Goal: Task Accomplishment & Management: Use online tool/utility

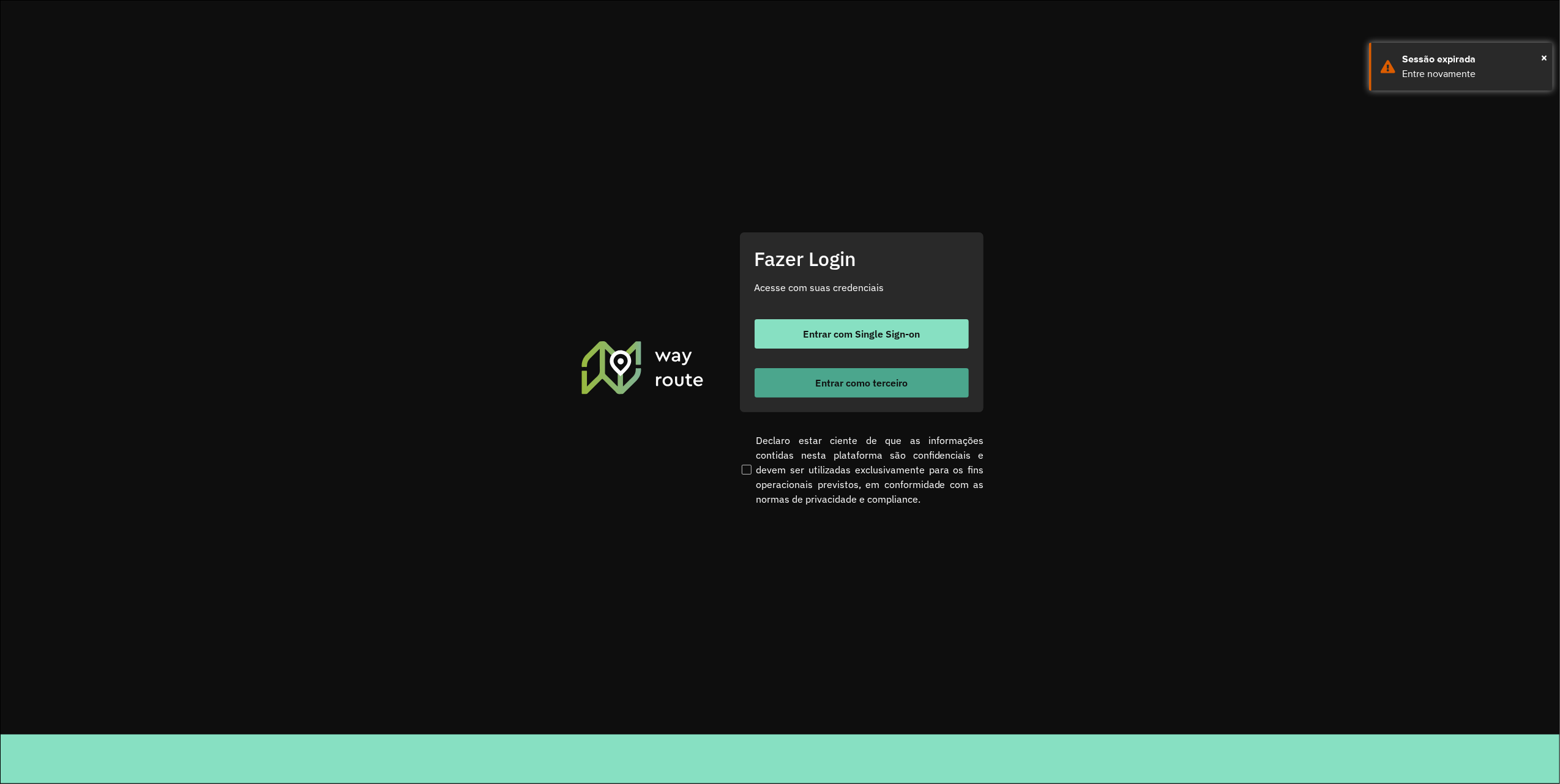
click at [843, 372] on button "Entrar como terceiro" at bounding box center [860, 383] width 214 height 29
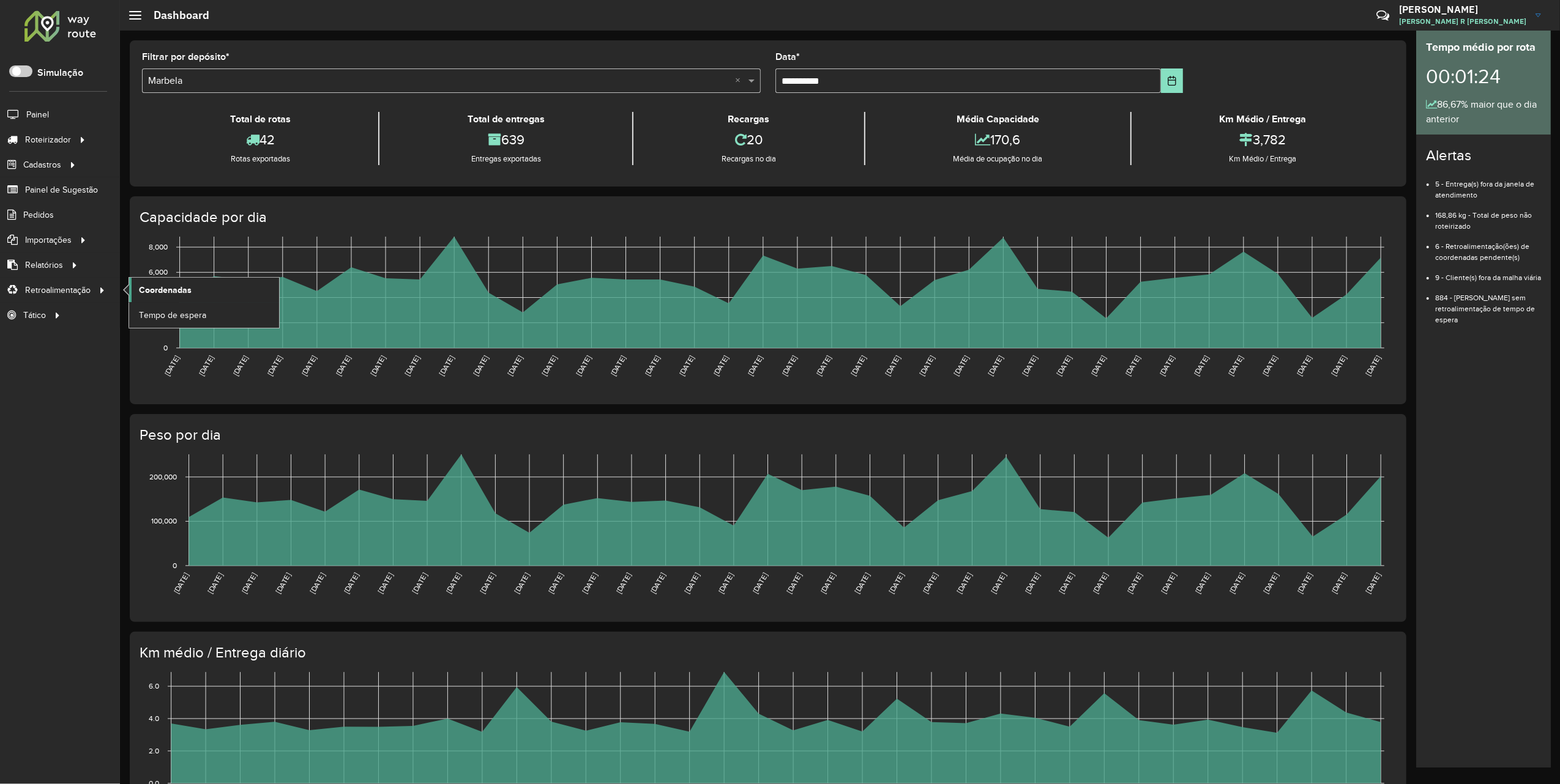
click at [208, 292] on link "Coordenadas" at bounding box center [204, 290] width 150 height 24
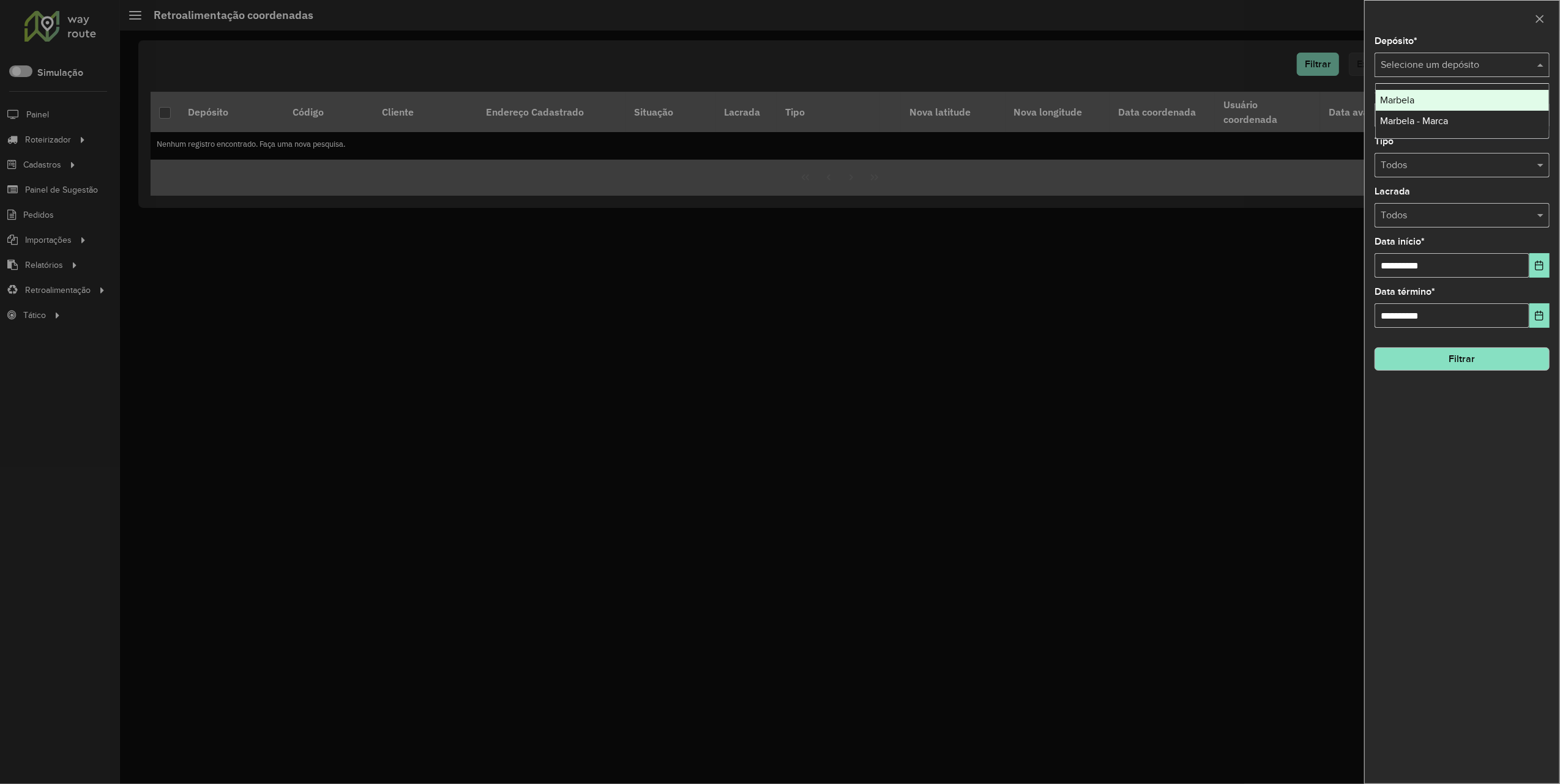
click at [1444, 64] on input "text" at bounding box center [1450, 65] width 139 height 15
click at [1435, 100] on div "Marbela" at bounding box center [1461, 99] width 173 height 20
click at [1544, 260] on button "Choose Date" at bounding box center [1539, 265] width 20 height 24
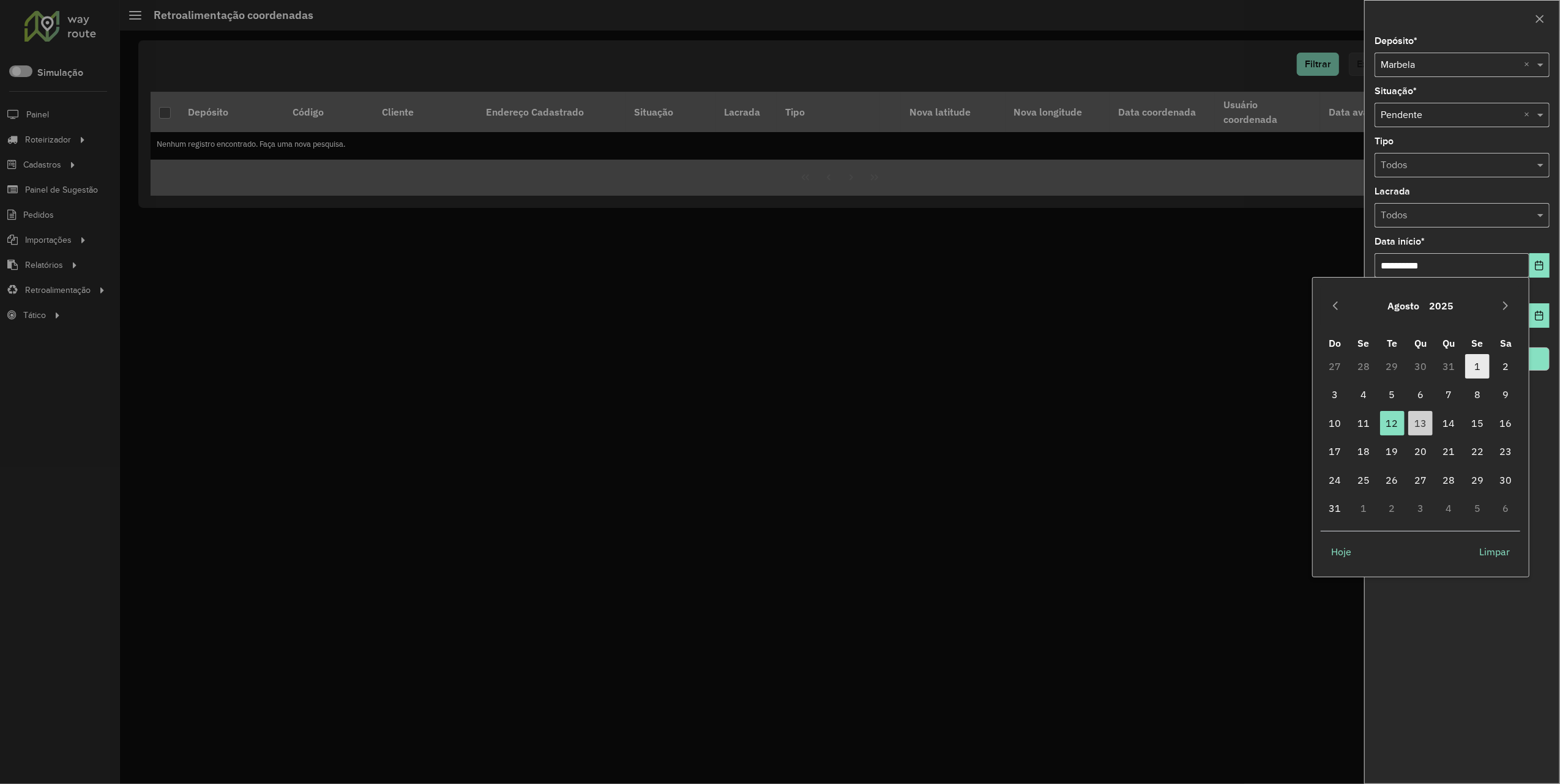
click at [1471, 366] on span "1" at bounding box center [1476, 366] width 24 height 24
type input "**********"
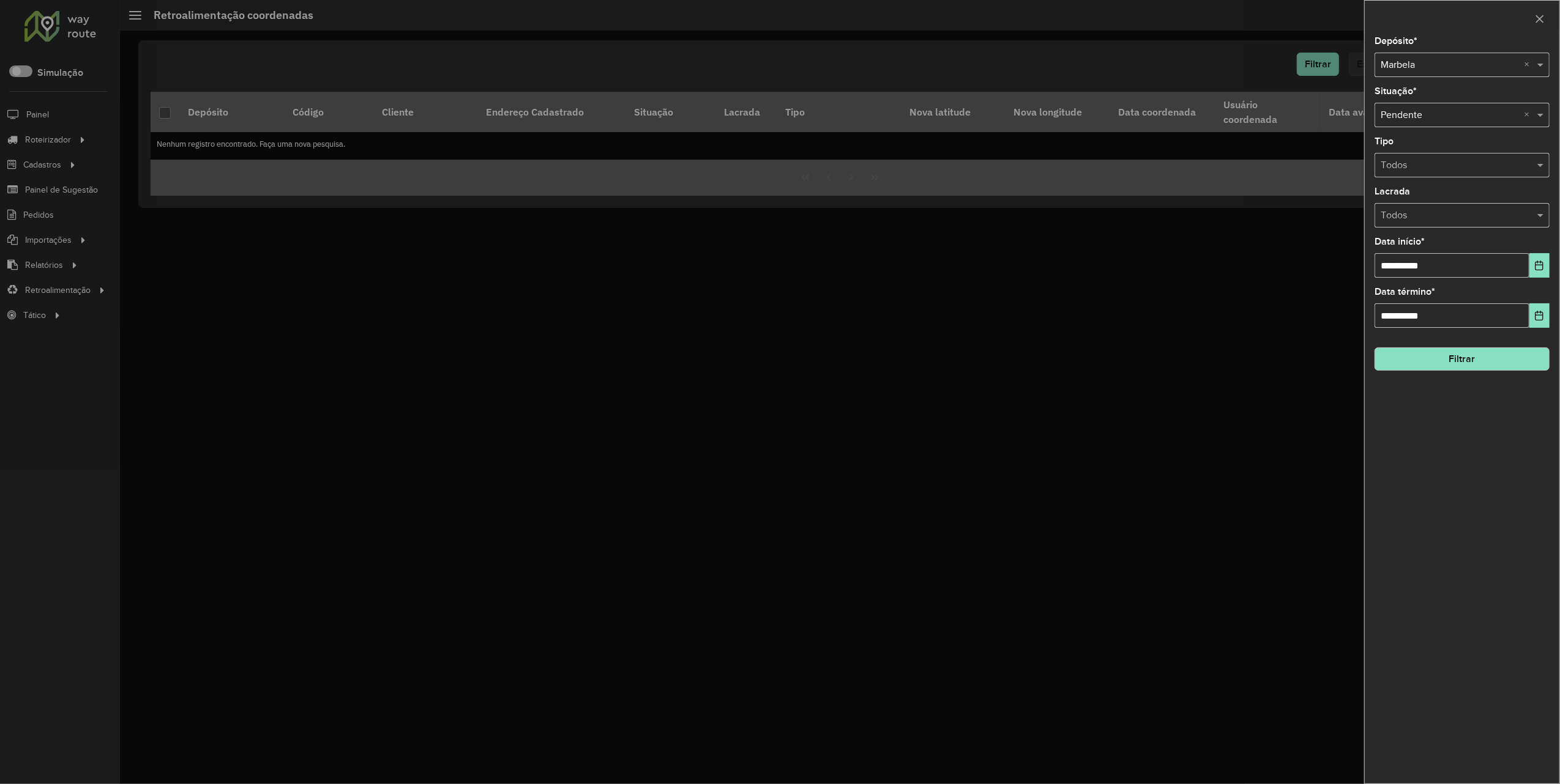
click at [1463, 353] on button "Filtrar" at bounding box center [1461, 359] width 175 height 23
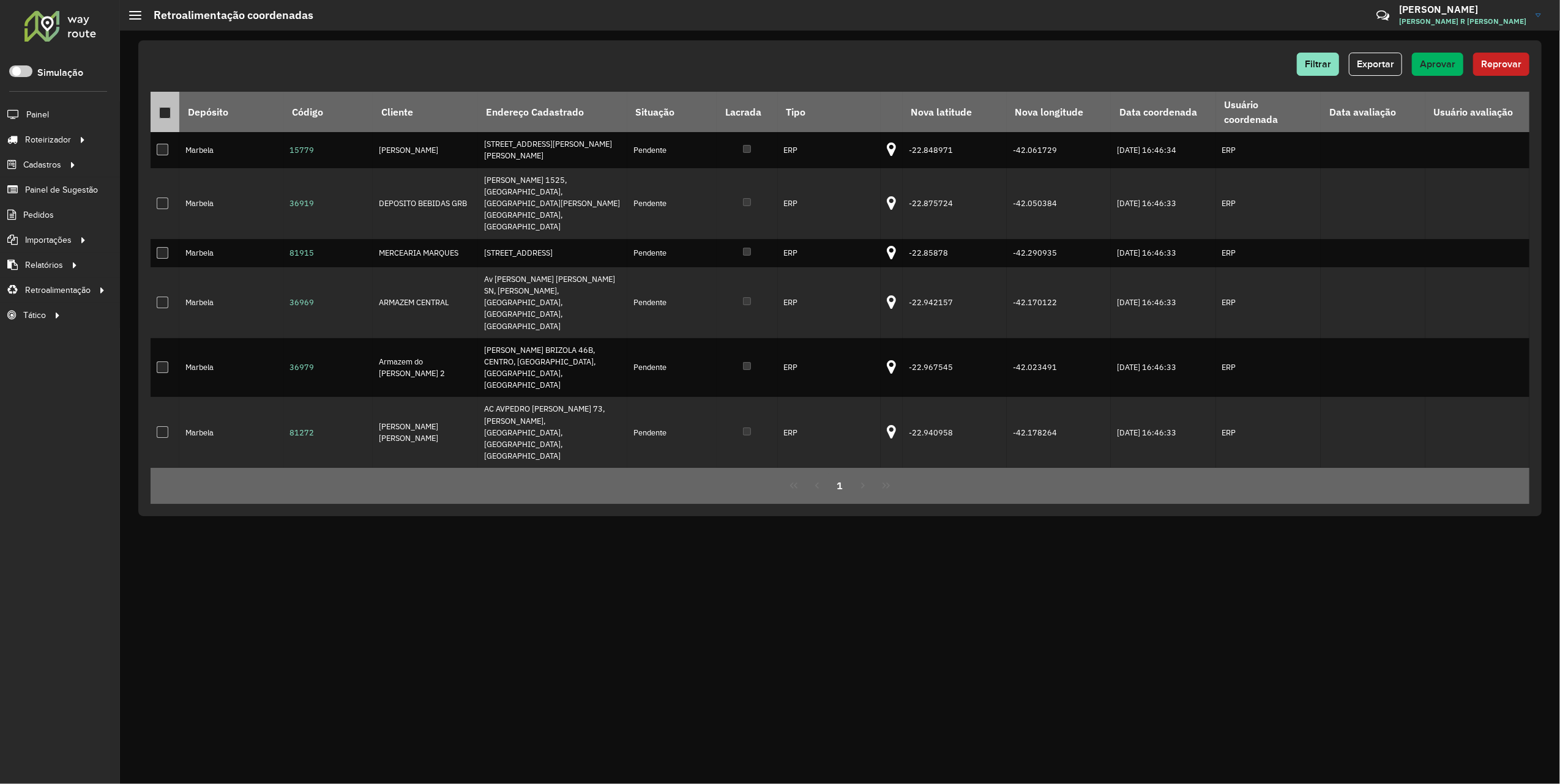
click at [170, 113] on div at bounding box center [165, 113] width 12 height 12
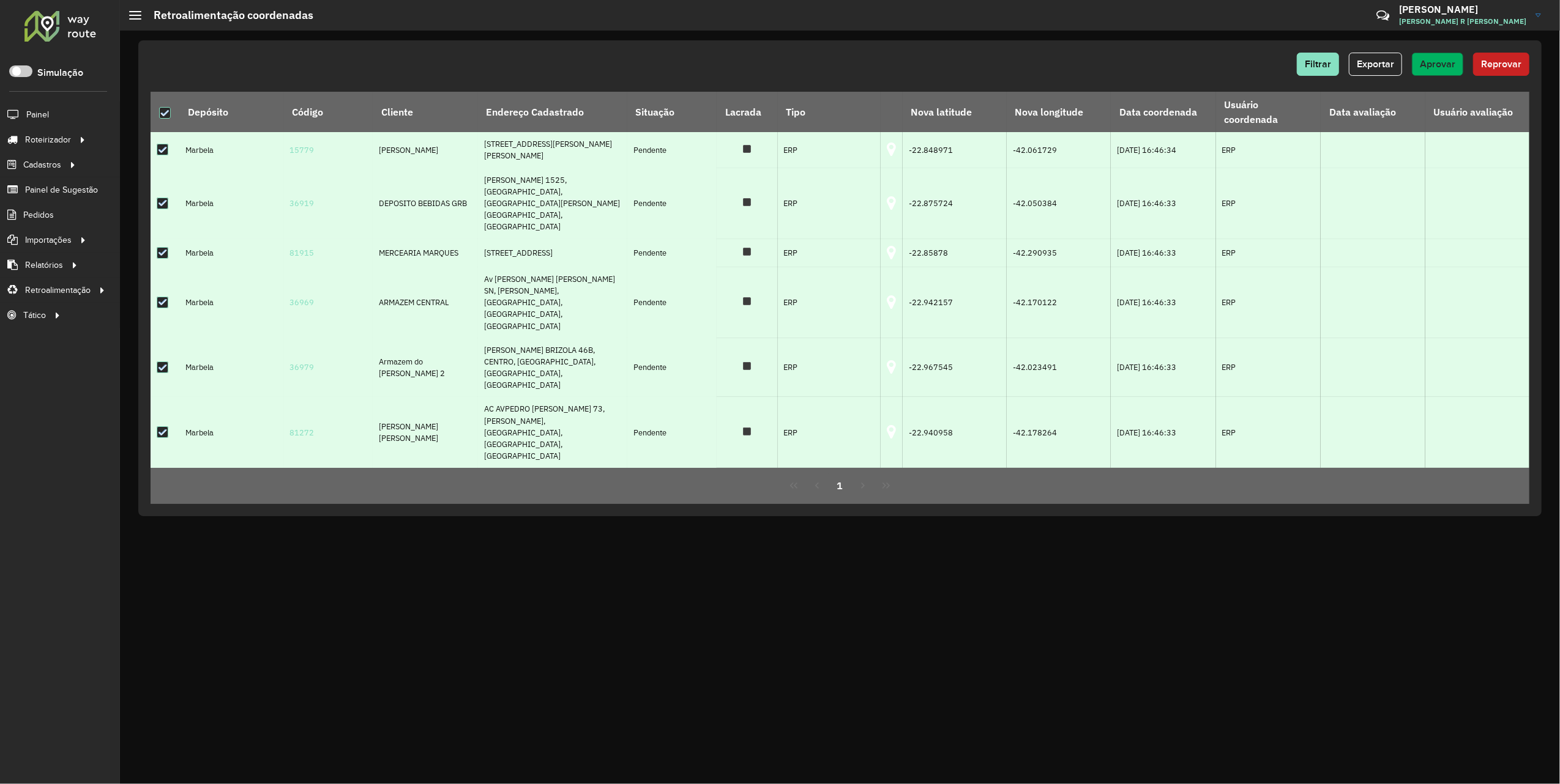
click at [1435, 67] on span "Aprovar" at bounding box center [1437, 63] width 35 height 11
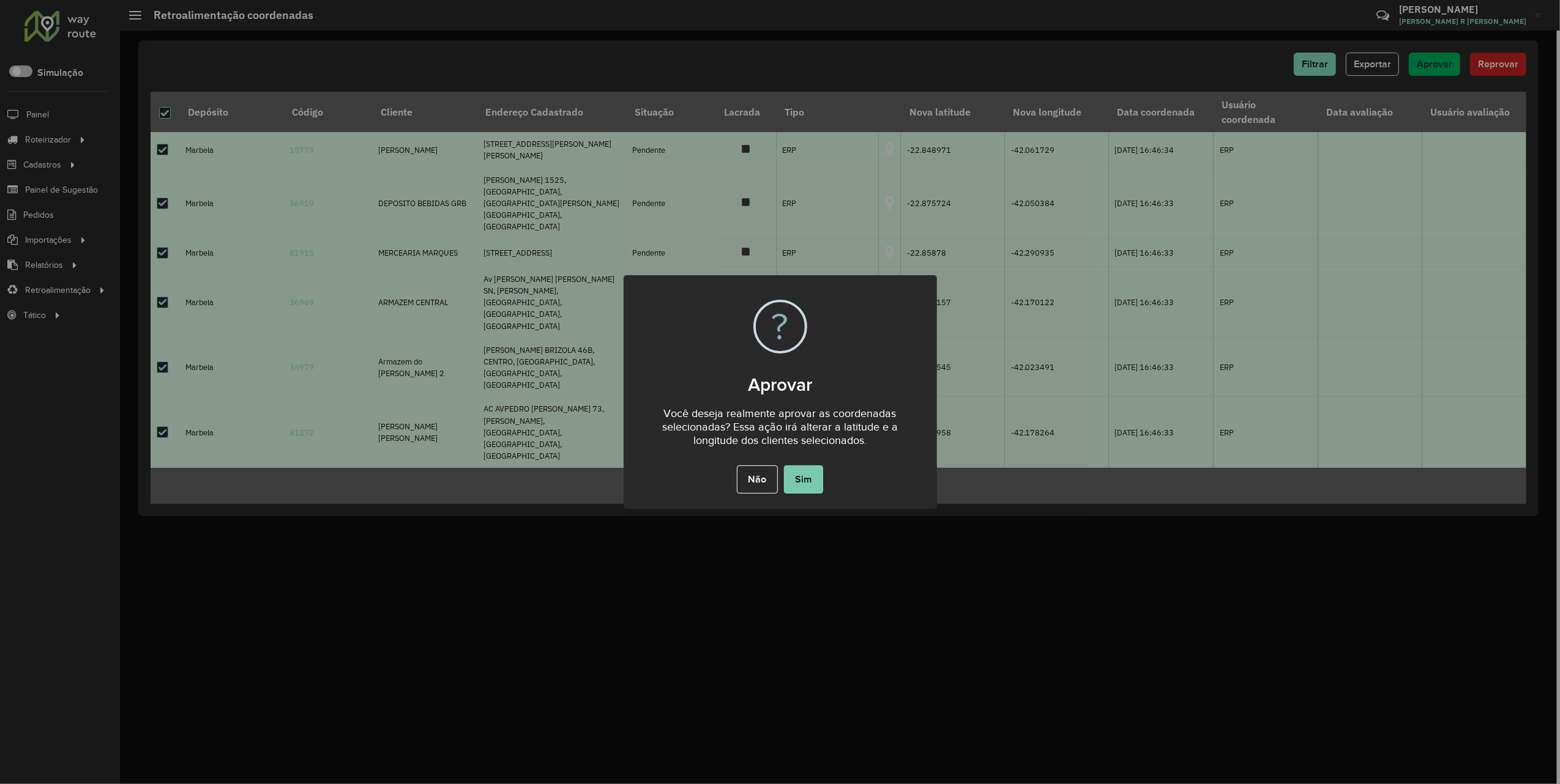
click at [820, 475] on button "Sim" at bounding box center [803, 479] width 39 height 28
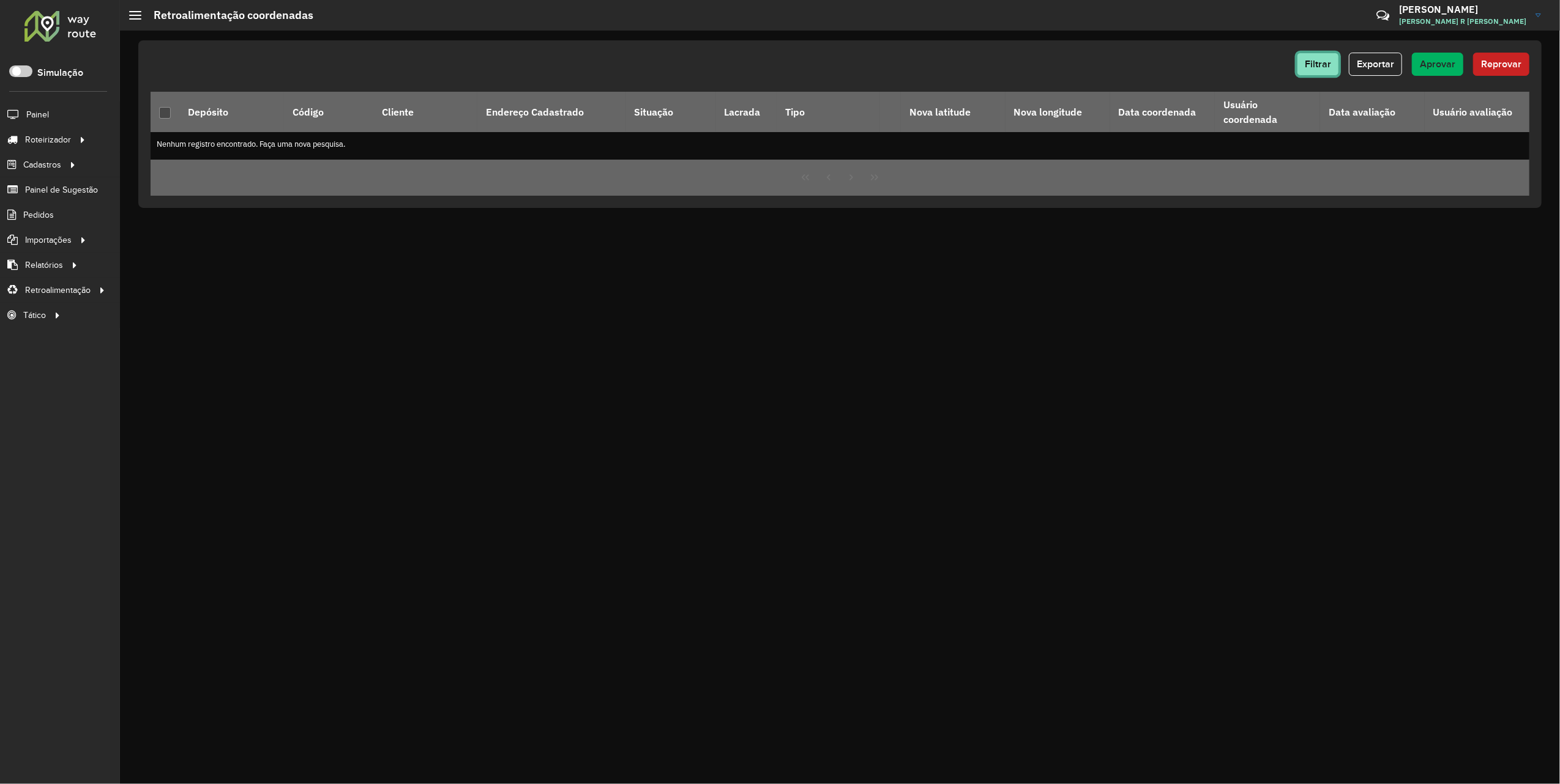
click at [1325, 61] on span "Filtrar" at bounding box center [1317, 63] width 26 height 11
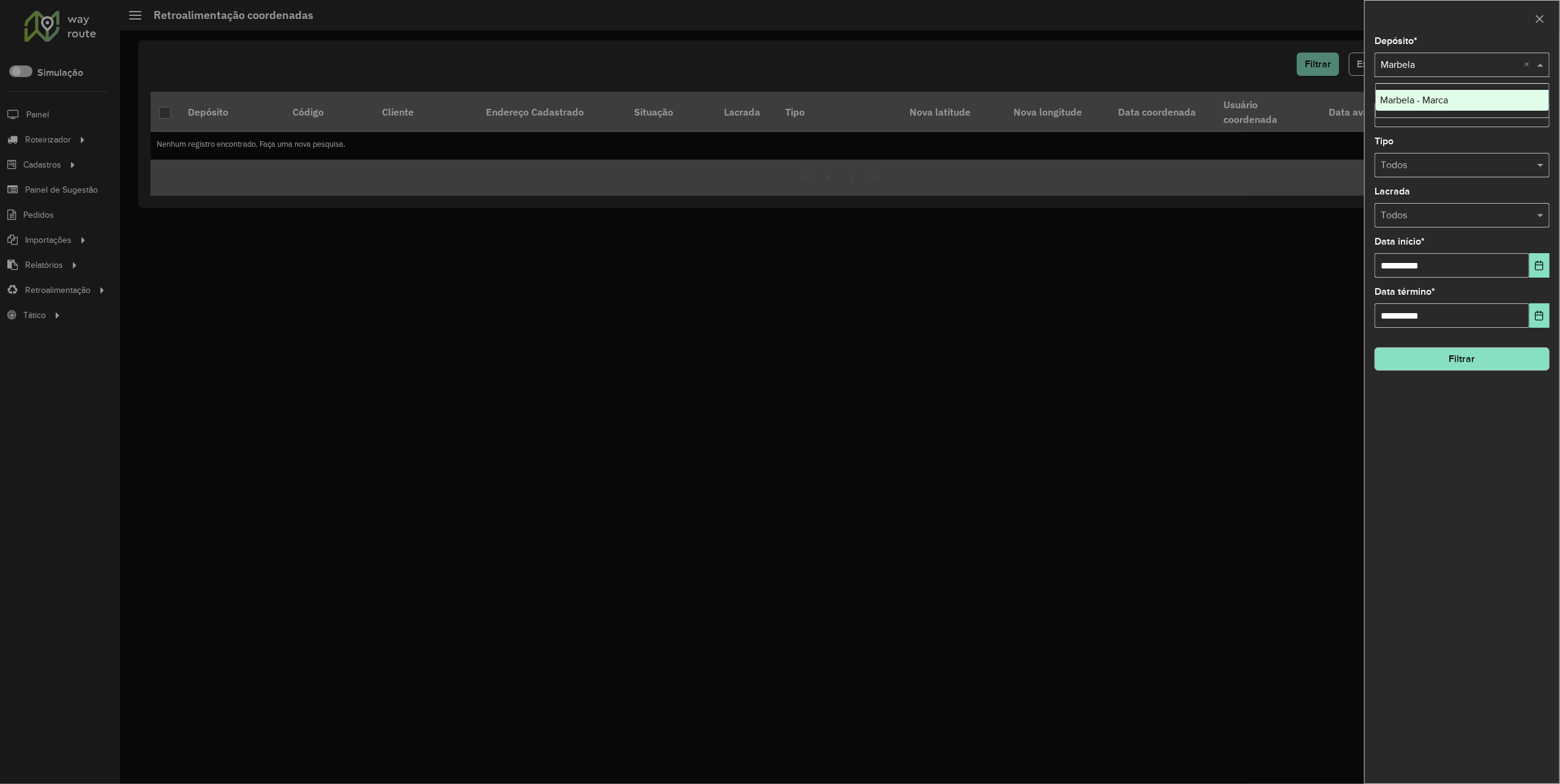
click at [1401, 71] on input "text" at bounding box center [1450, 65] width 139 height 15
click at [1408, 96] on span "Marbela - Marca" at bounding box center [1415, 99] width 68 height 11
click at [1458, 358] on button "Filtrar" at bounding box center [1461, 359] width 175 height 23
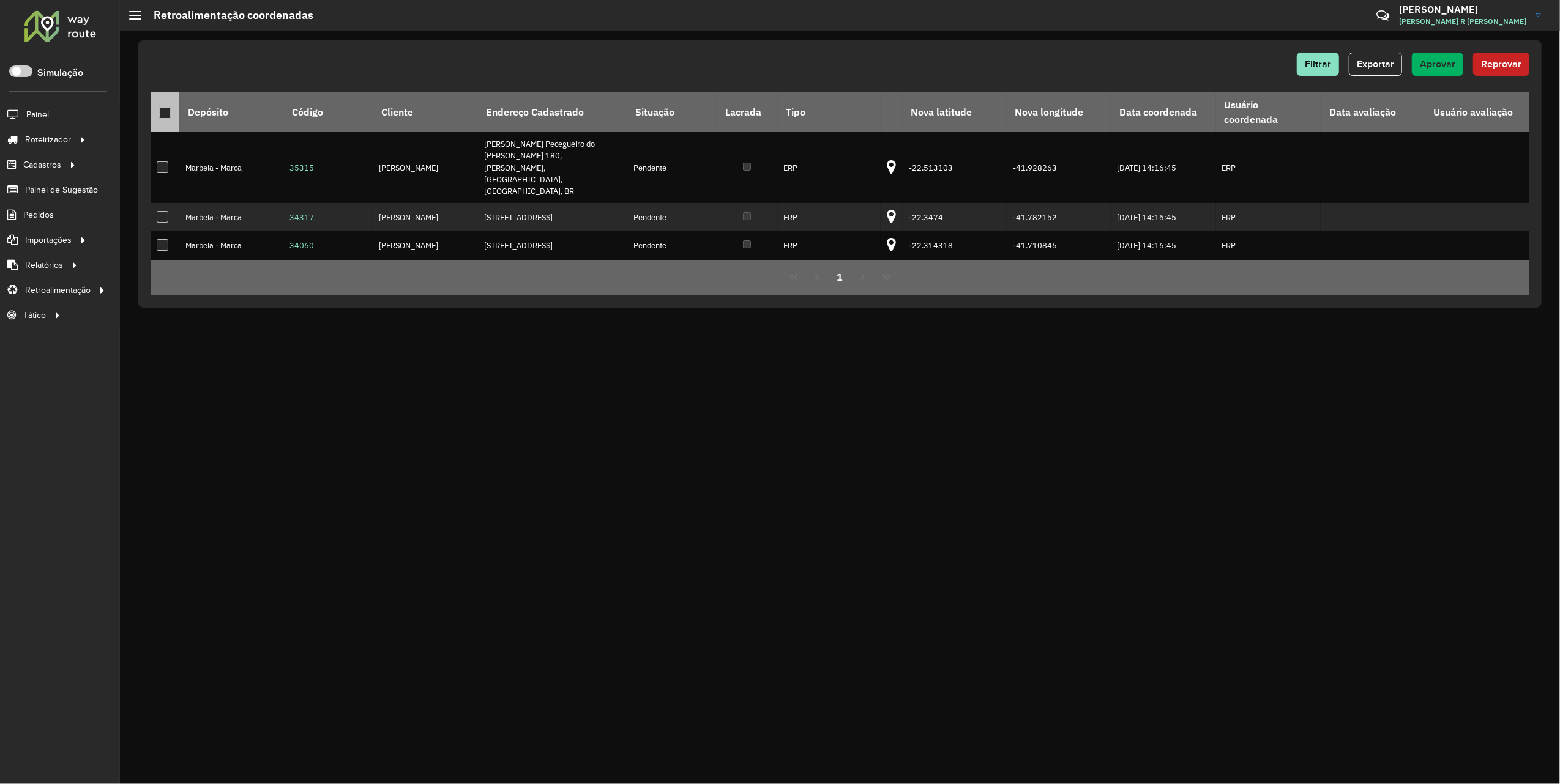
click at [167, 105] on p-tableheadercheckbox at bounding box center [165, 111] width 13 height 13
click at [164, 116] on div at bounding box center [165, 113] width 12 height 12
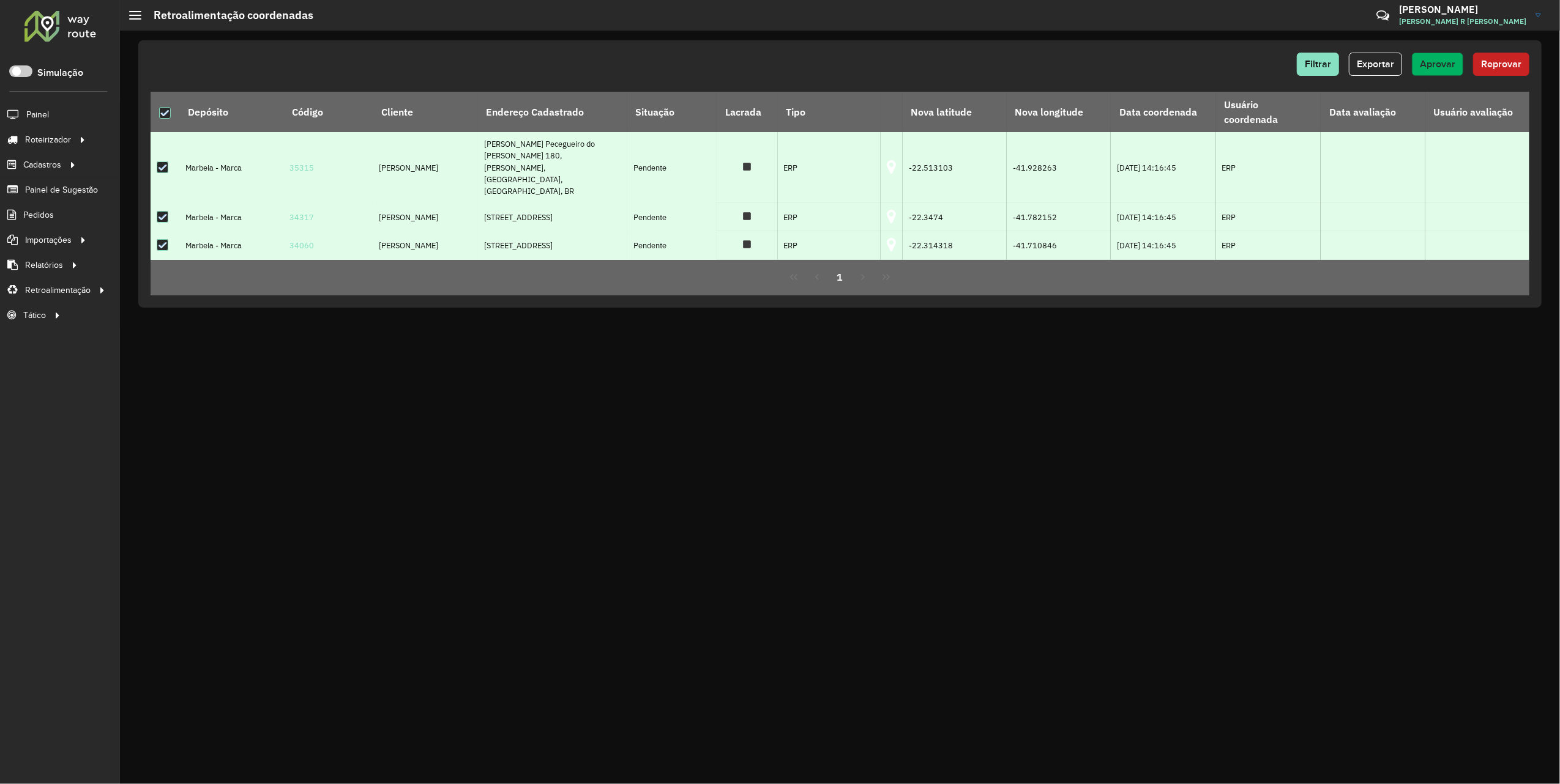
click at [1438, 67] on span "Aprovar" at bounding box center [1437, 63] width 35 height 11
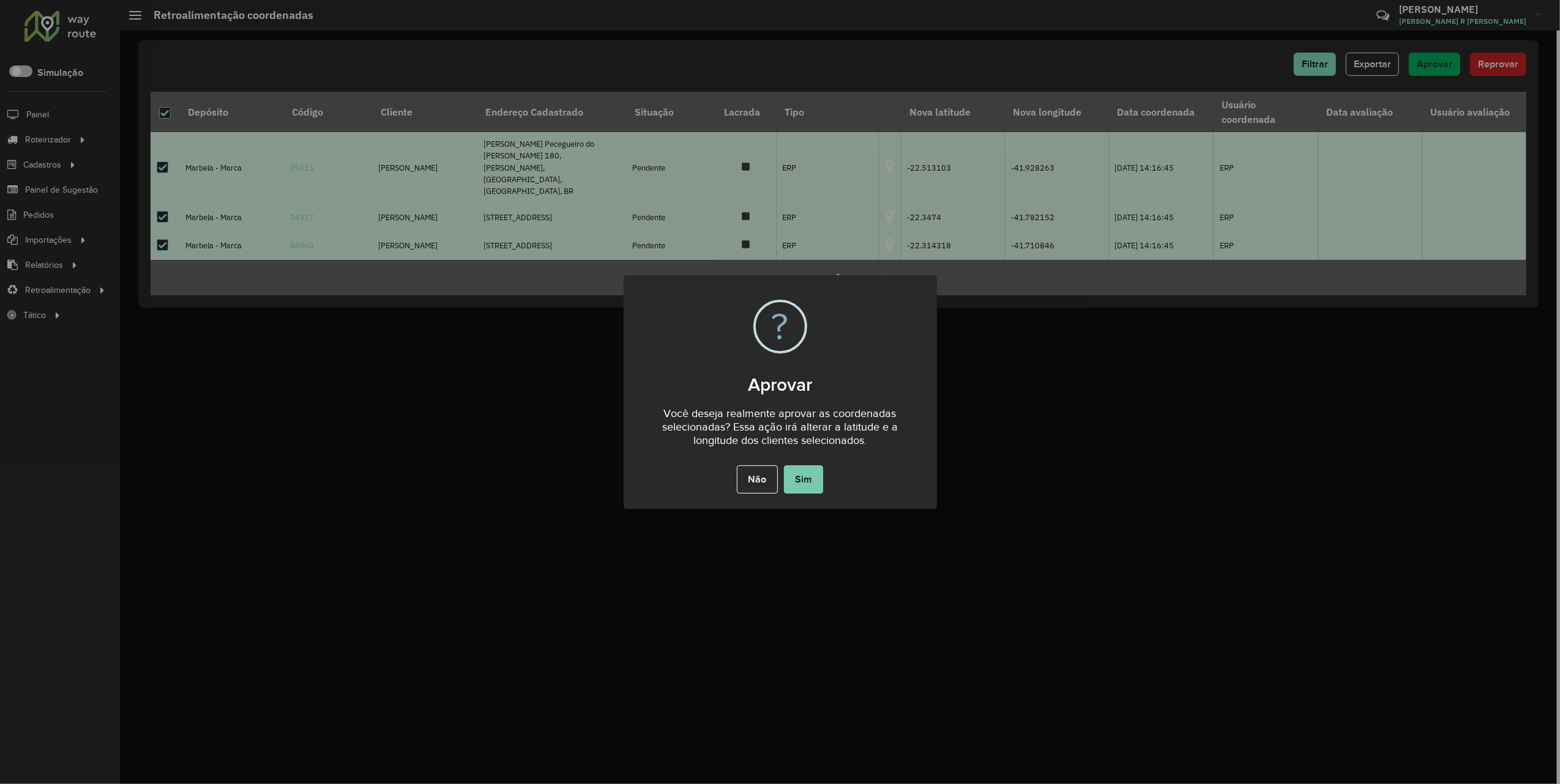
click at [797, 480] on button "Sim" at bounding box center [803, 479] width 39 height 28
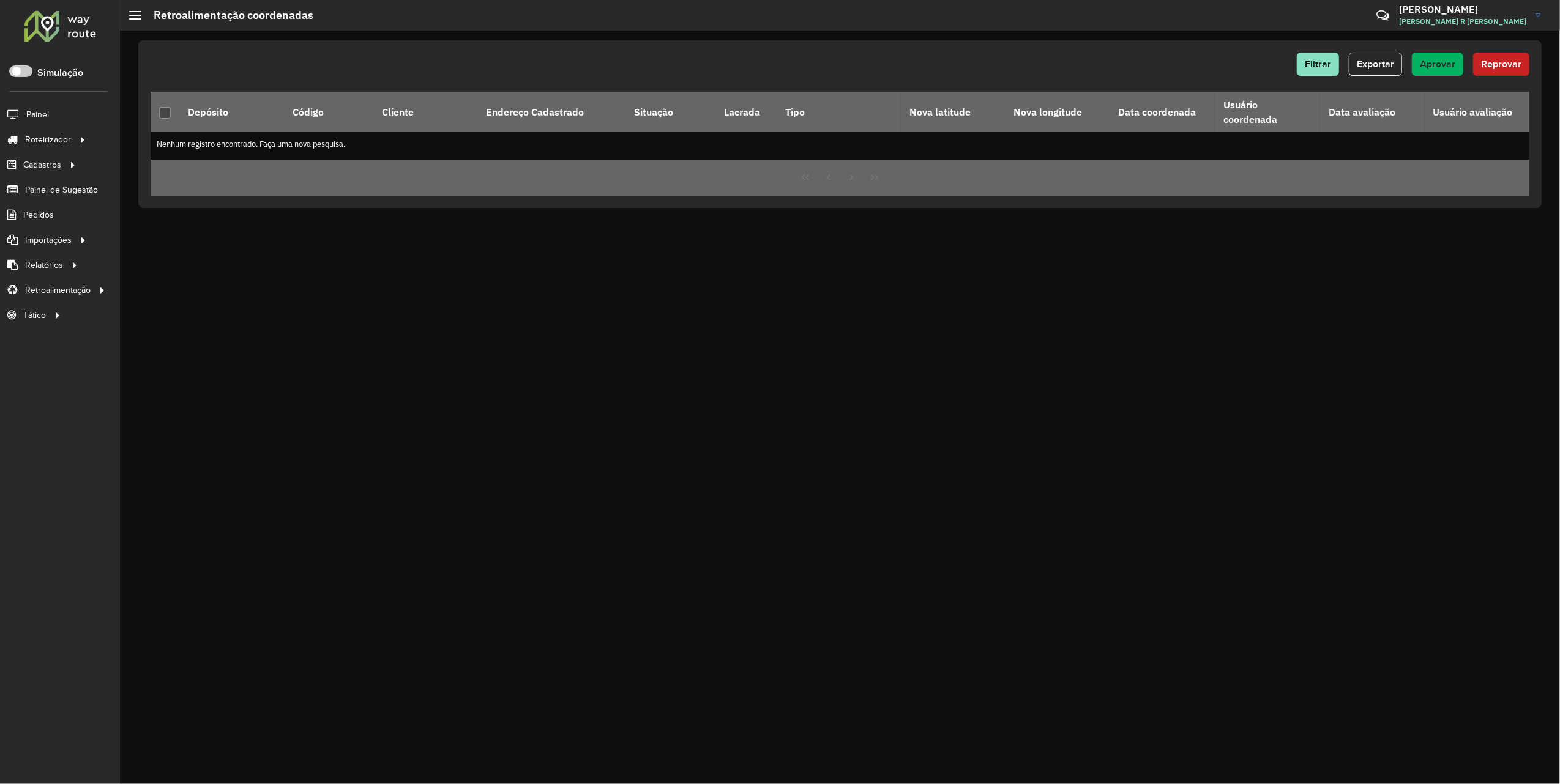
click at [84, 32] on div at bounding box center [60, 25] width 74 height 32
